Goal: Obtain resource: Download file/media

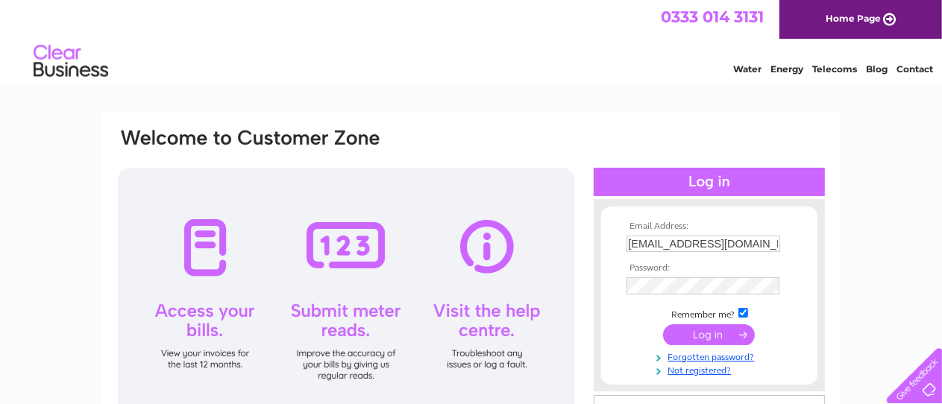
click at [704, 332] on input "submit" at bounding box center [709, 335] width 92 height 21
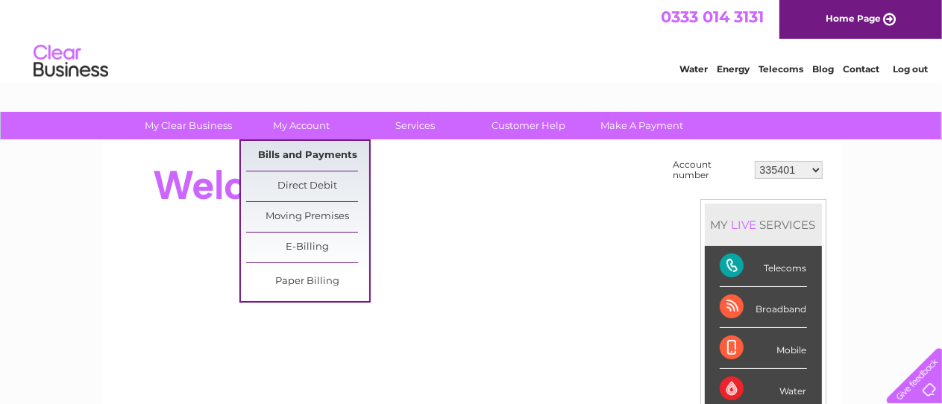
click at [304, 151] on link "Bills and Payments" at bounding box center [307, 156] width 123 height 30
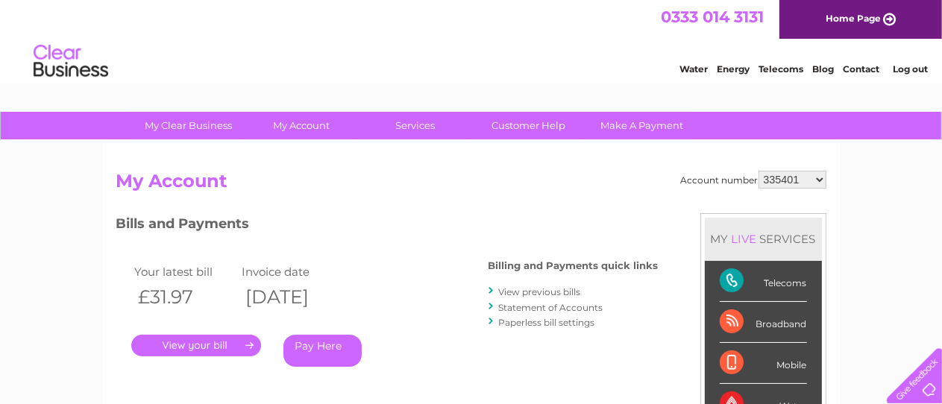
click at [205, 345] on link "." at bounding box center [196, 346] width 130 height 22
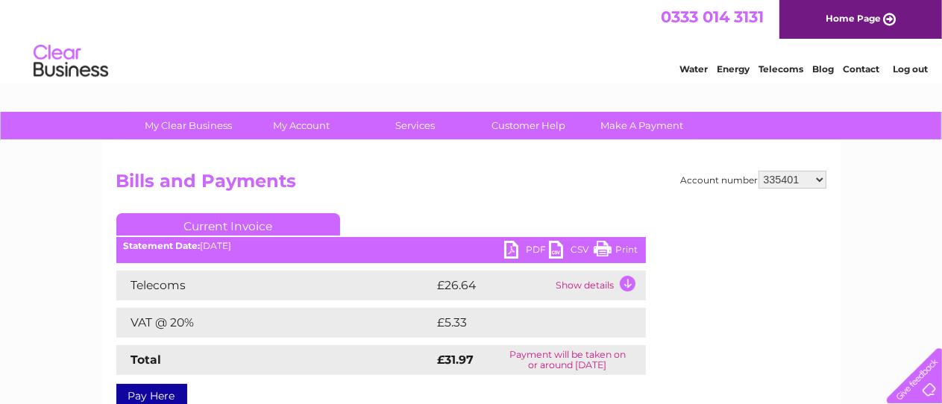
click at [515, 248] on link "PDF" at bounding box center [526, 252] width 45 height 22
click at [759, 171] on select "335401 30270555" at bounding box center [793, 180] width 68 height 18
select select "30270555"
click option "30270555" at bounding box center [0, 0] width 0 height 0
click at [530, 244] on link "PDF" at bounding box center [526, 252] width 45 height 22
